Goal: Transaction & Acquisition: Purchase product/service

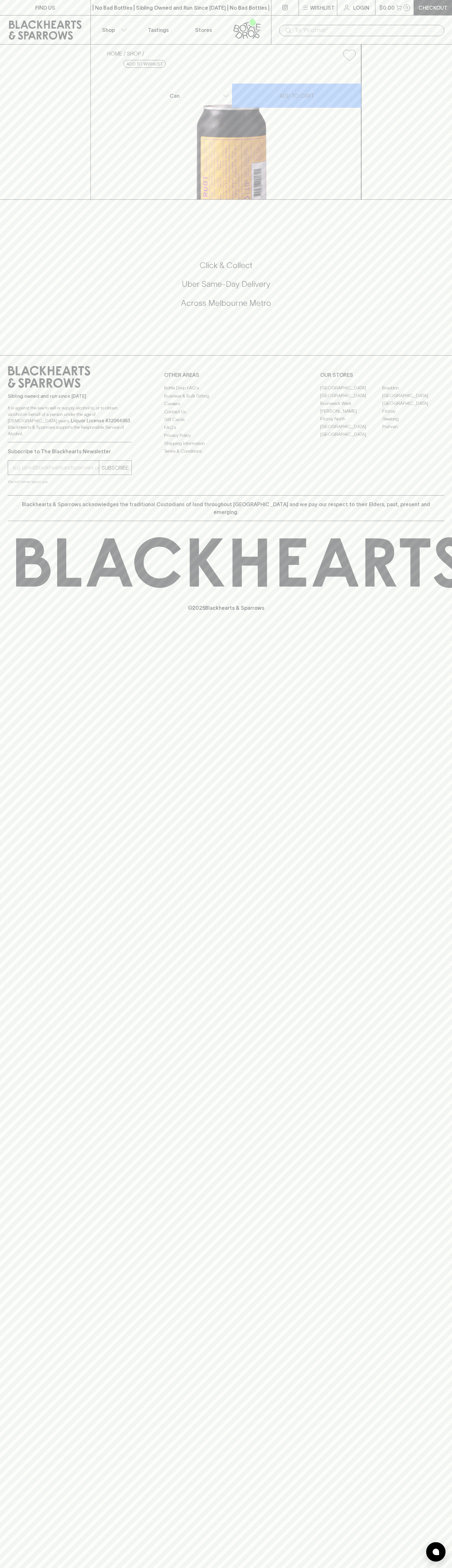
click at [26, 30] on icon at bounding box center [45, 30] width 81 height 19
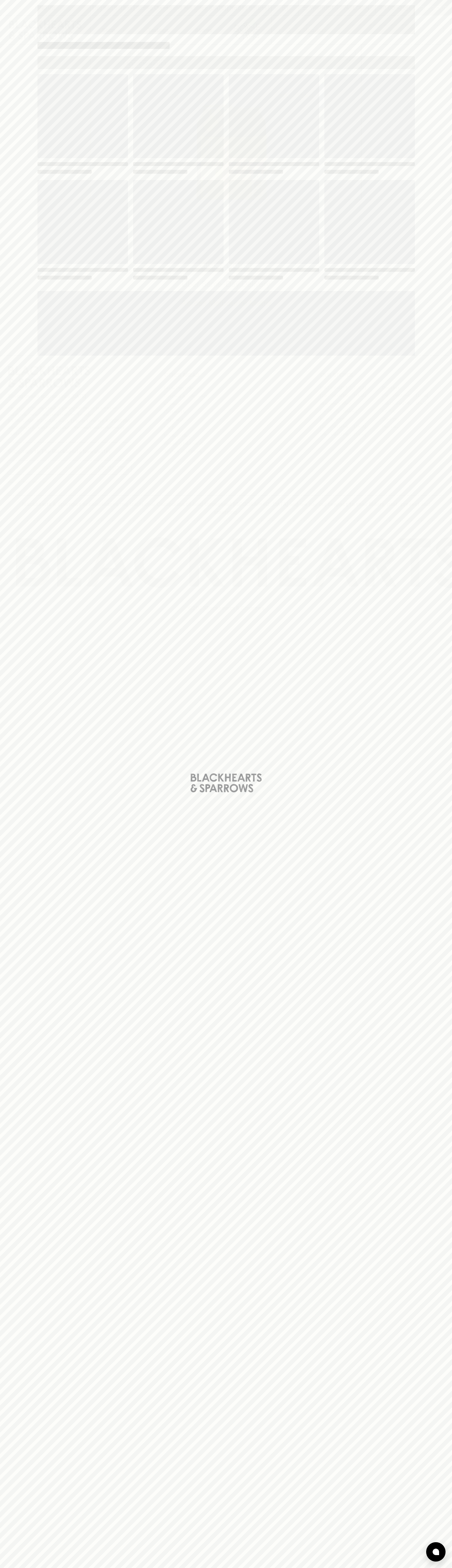
click at [52, 1567] on html "FIND US | No Bad Bottles | Sibling Owned and Run Since [DATE] | No Bad Bottles …" at bounding box center [226, 784] width 452 height 1568
click at [12, 97] on div "Loading" at bounding box center [226, 784] width 452 height 1568
